Goal: Check status

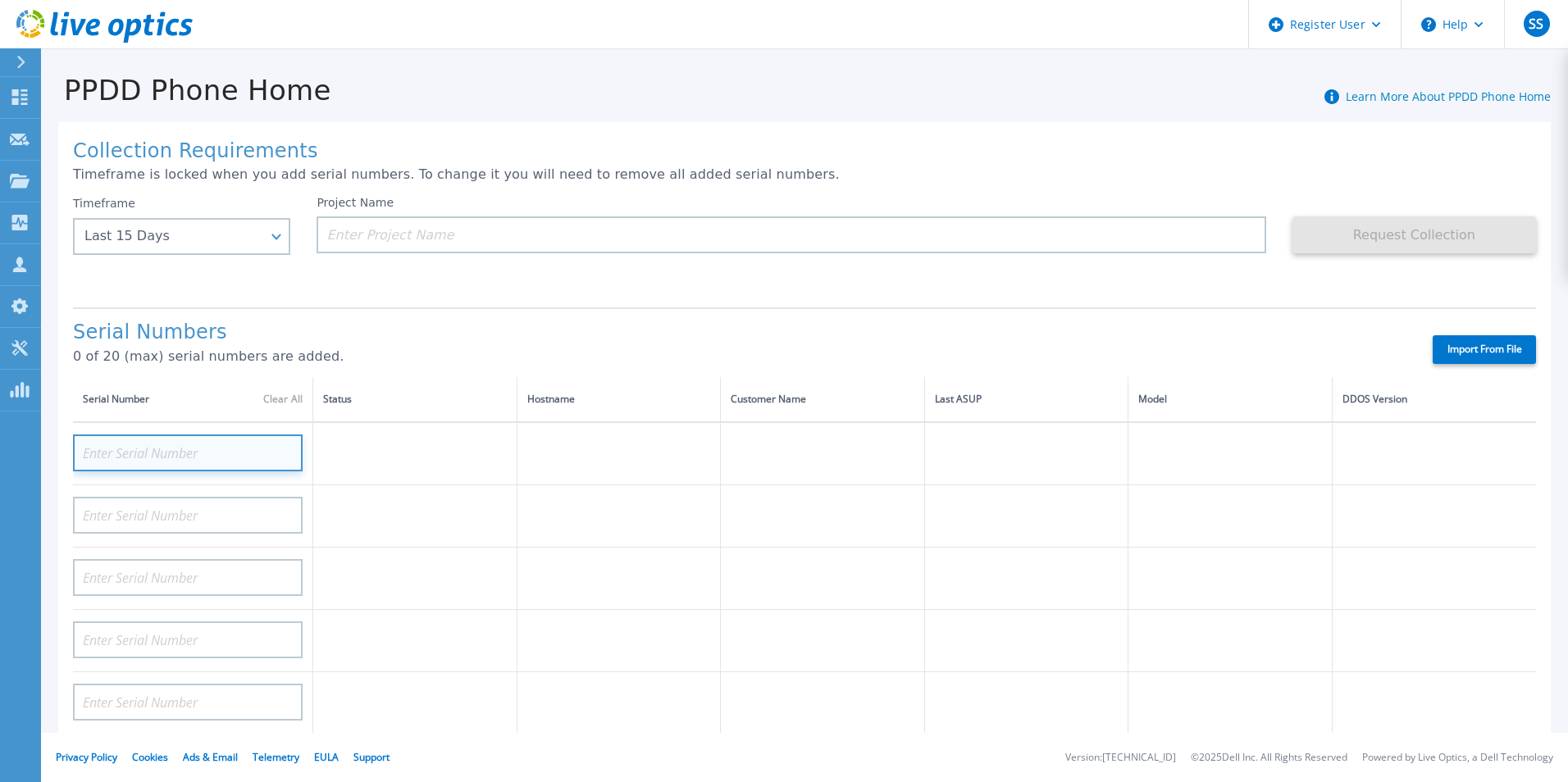
click at [223, 439] on input at bounding box center [187, 453] width 229 height 37
paste input "APM00172324892"
type input "APM00172324892"
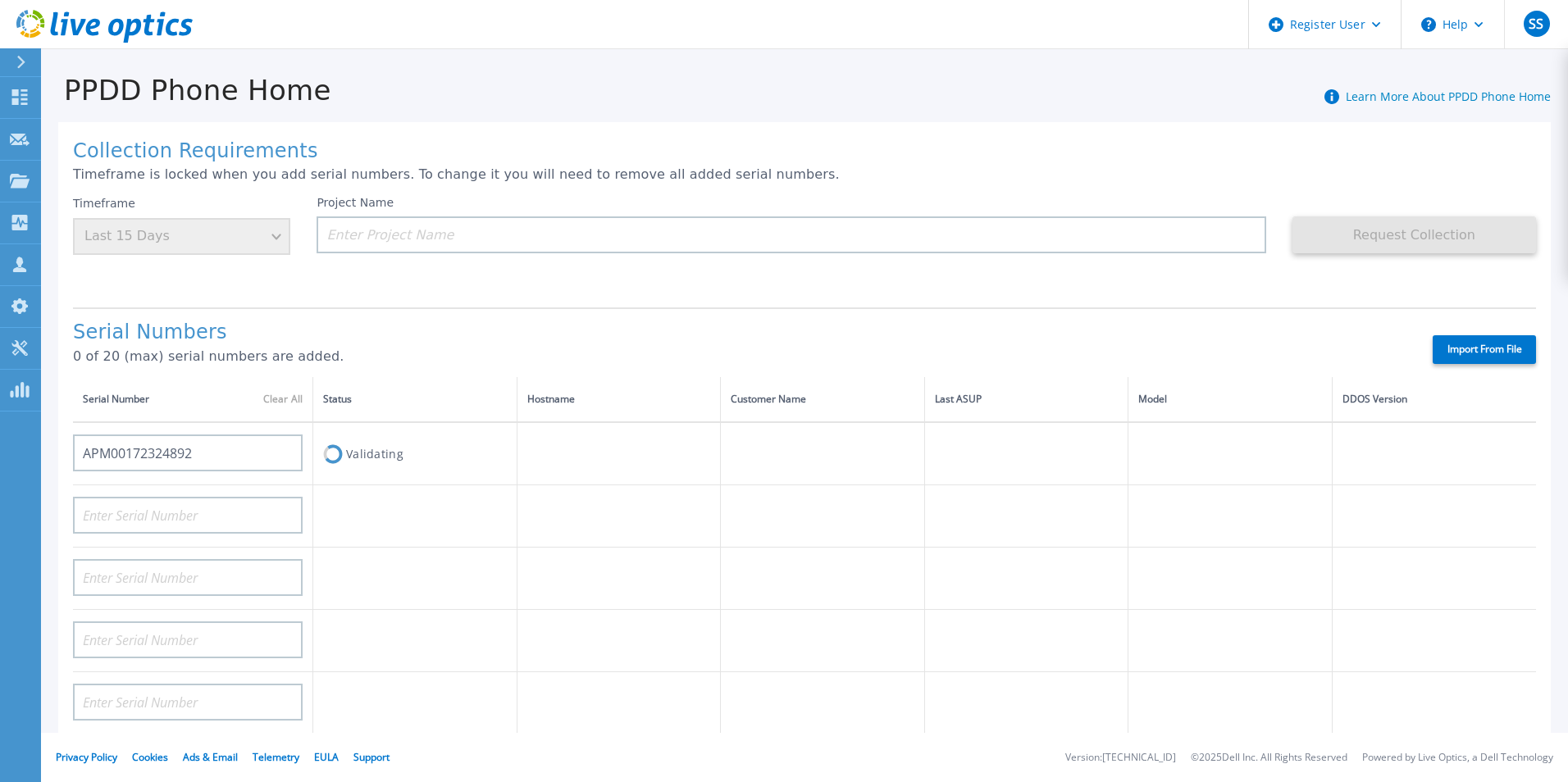
click at [479, 386] on th "Status" at bounding box center [415, 400] width 204 height 45
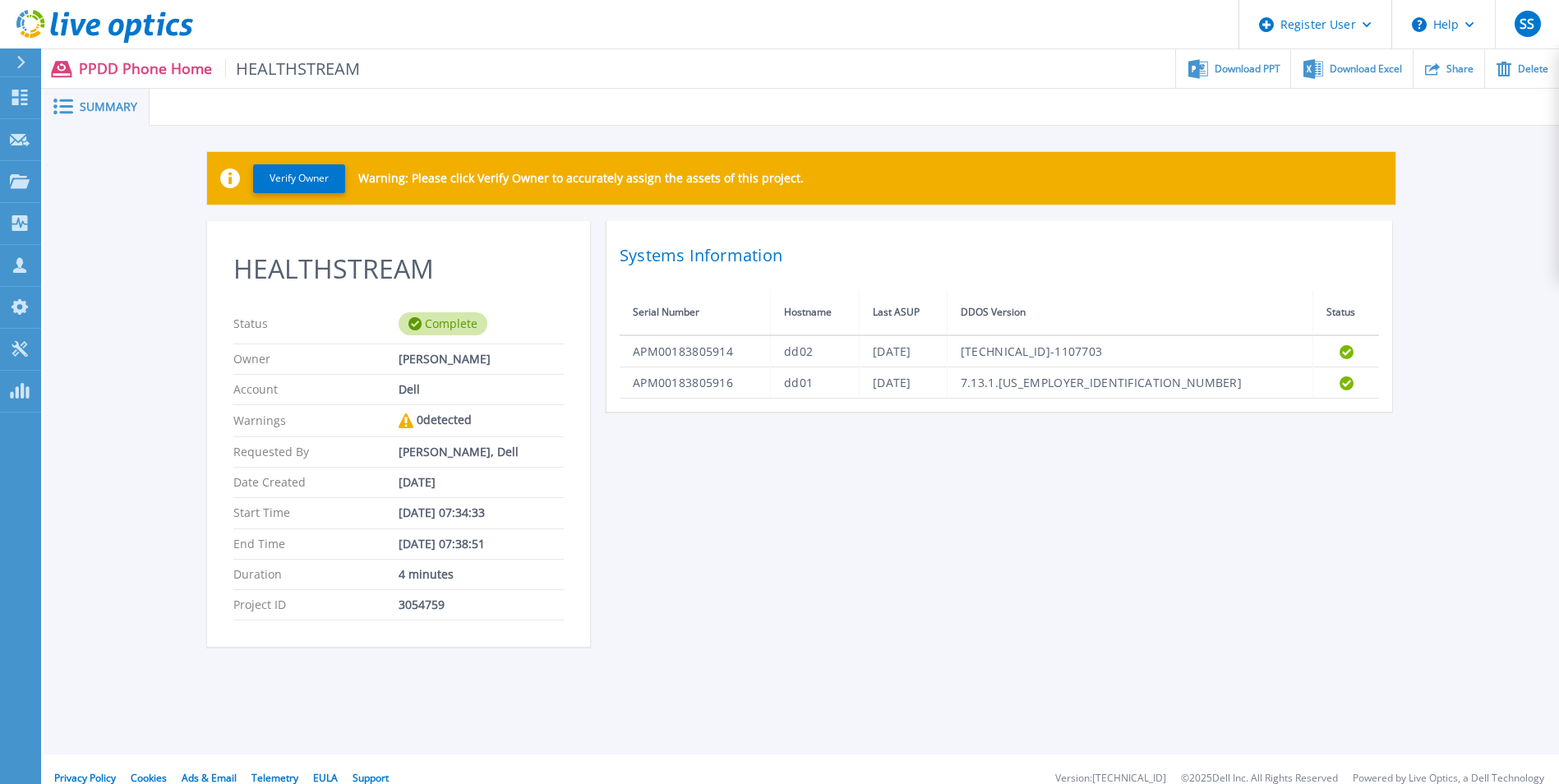
click at [797, 721] on html "Register User Help SS Dell User Shubham Sharma Shubham.Sharma15@dell.com Dell M…" at bounding box center [779, 360] width 1559 height 721
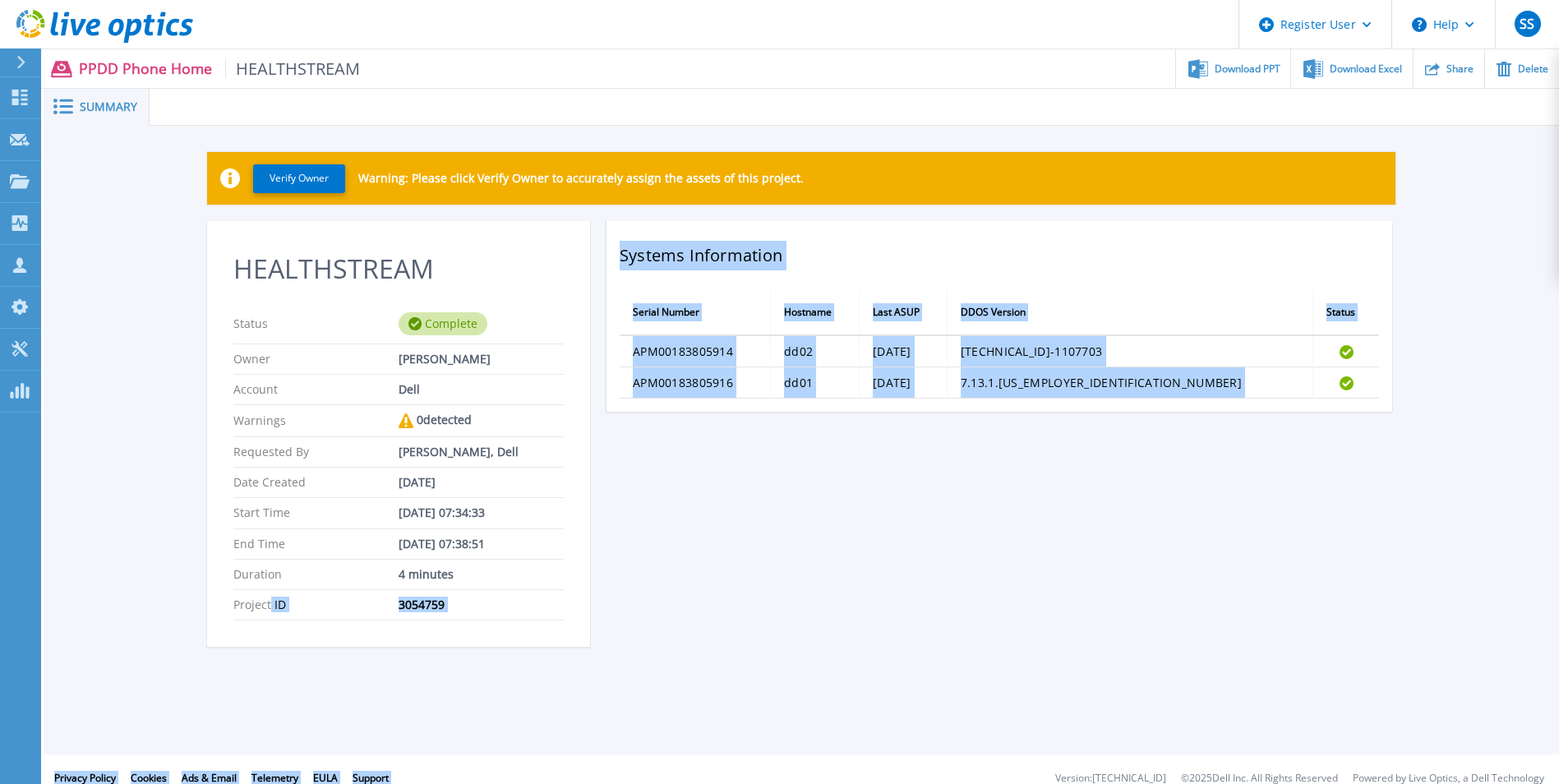
scroll to position [20, 0]
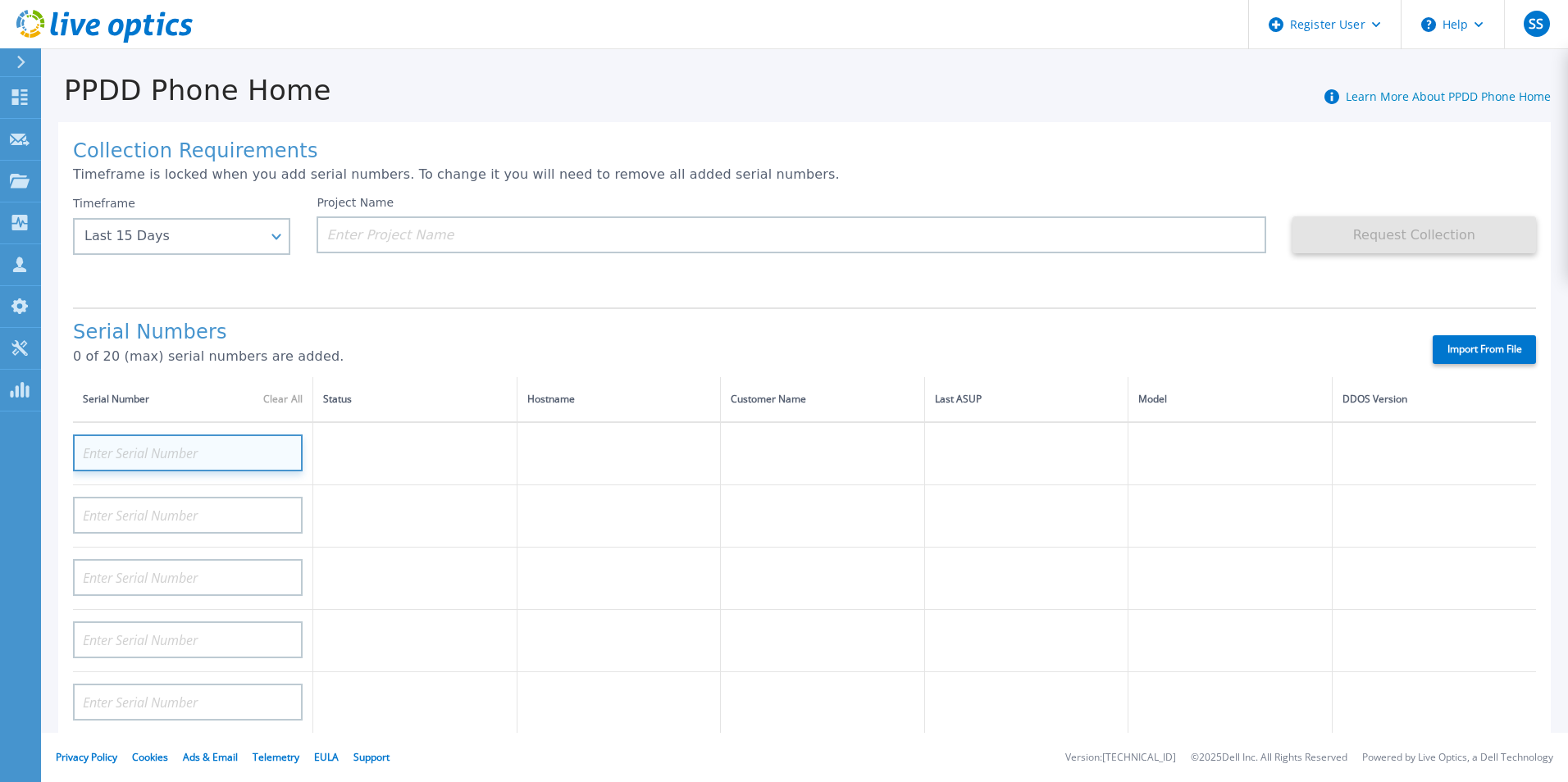
click at [182, 439] on input at bounding box center [187, 453] width 229 height 37
paste input "APM00172324892"
type input "APM00172324892"
click at [366, 372] on div "Serial Numbers 0 of 20 (max) serial numbers are added." at bounding box center [738, 348] width 1330 height 55
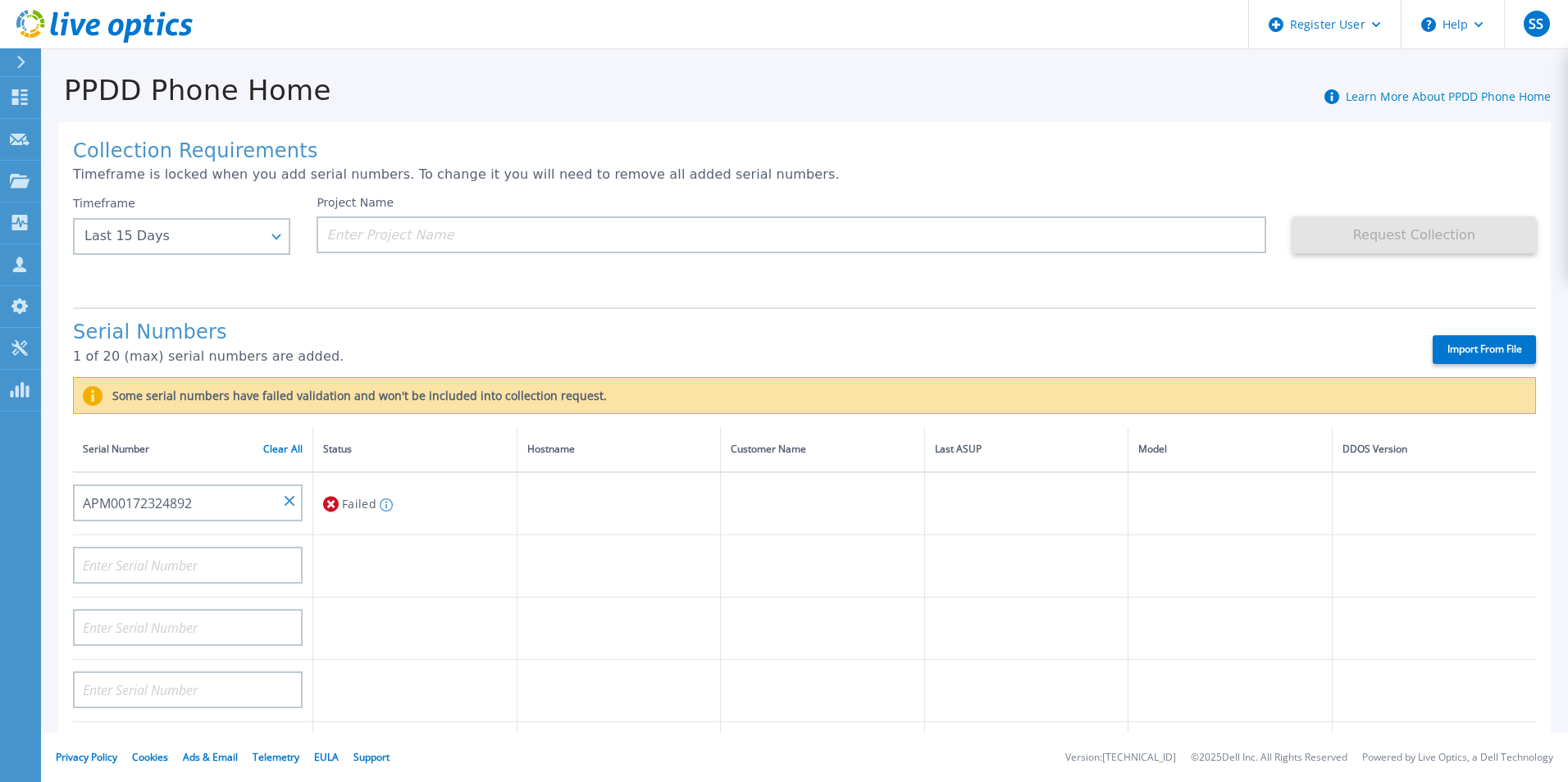
drag, startPoint x: 160, startPoint y: 568, endPoint x: 580, endPoint y: 333, distance: 481.3
click at [580, 333] on h1 "Serial Numbers" at bounding box center [738, 333] width 1330 height 23
